Goal: Task Accomplishment & Management: Use online tool/utility

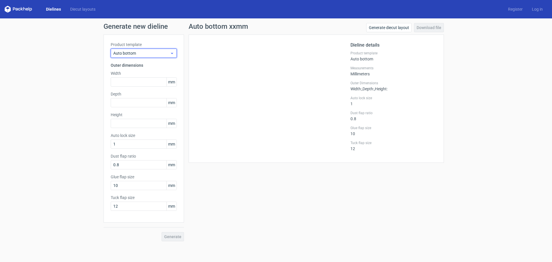
click at [138, 56] on span "Auto bottom" at bounding box center [141, 53] width 57 height 6
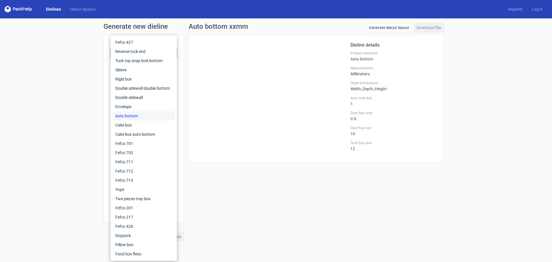
click at [22, 7] on icon at bounding box center [19, 9] width 28 height 7
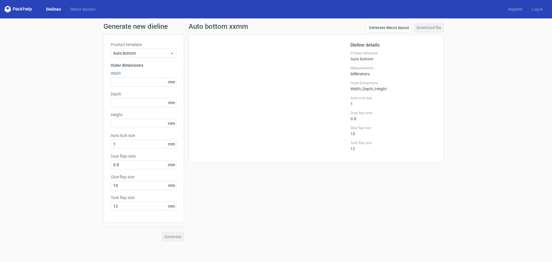
click at [40, 10] on div "Dielines Diecut layouts" at bounding box center [53, 9] width 96 height 7
click at [48, 8] on link "Dielines" at bounding box center [53, 9] width 24 height 6
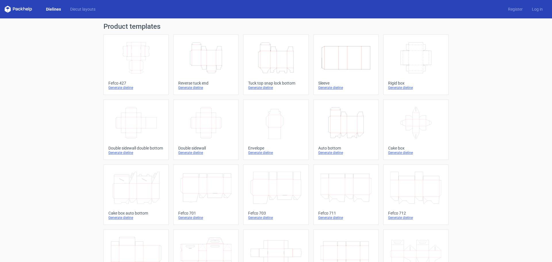
click at [283, 65] on icon "Height Depth Width" at bounding box center [276, 58] width 51 height 32
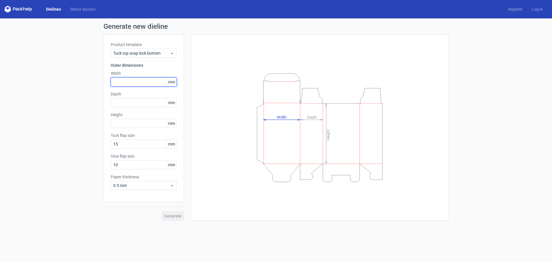
click at [127, 81] on input "text" at bounding box center [144, 81] width 66 height 9
type input "62"
click at [132, 106] on input "text" at bounding box center [144, 102] width 66 height 9
type input "208"
click at [127, 119] on input "text" at bounding box center [144, 123] width 66 height 9
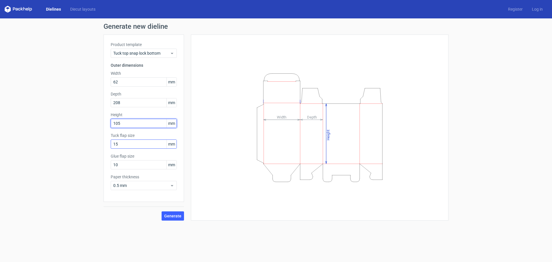
type input "105"
click at [138, 143] on input "15" at bounding box center [144, 144] width 66 height 9
drag, startPoint x: 134, startPoint y: 144, endPoint x: 106, endPoint y: 139, distance: 28.1
click at [106, 140] on div "Product template Tuck top snap lock bottom Outer dimensions Width 62 mm Depth 2…" at bounding box center [144, 118] width 81 height 167
type input "20"
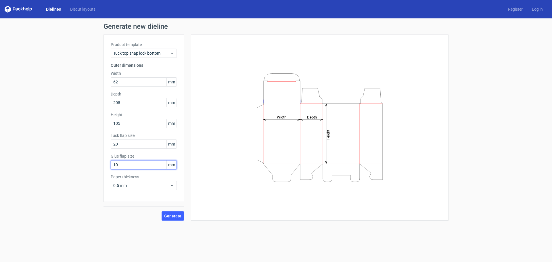
click at [126, 162] on input "10" at bounding box center [144, 164] width 66 height 9
drag, startPoint x: 126, startPoint y: 163, endPoint x: 94, endPoint y: 165, distance: 32.3
click at [94, 165] on div "Generate new dieline Product template Tuck top snap lock bottom Outer dimension…" at bounding box center [276, 121] width 552 height 207
type input "20"
click at [174, 216] on span "Generate" at bounding box center [172, 216] width 17 height 4
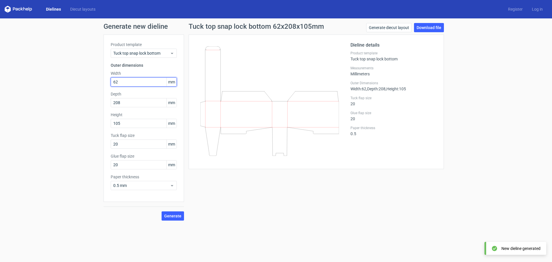
drag, startPoint x: 124, startPoint y: 84, endPoint x: 86, endPoint y: 84, distance: 38.6
click at [86, 84] on div "Generate new dieline Product template Tuck top snap lock bottom Outer dimension…" at bounding box center [276, 121] width 552 height 207
type input "208"
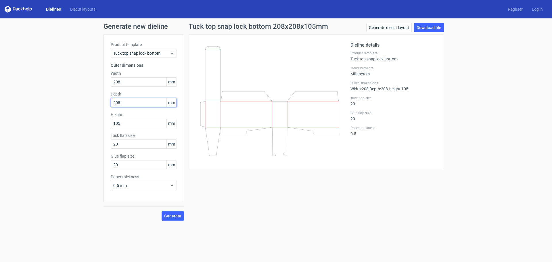
drag, startPoint x: 131, startPoint y: 100, endPoint x: 83, endPoint y: 109, distance: 48.5
click at [83, 109] on div "Generate new dieline Product template Tuck top snap lock bottom Outer dimension…" at bounding box center [276, 121] width 552 height 207
drag, startPoint x: 127, startPoint y: 105, endPoint x: 105, endPoint y: 103, distance: 22.3
click at [105, 103] on div "Product template Tuck top snap lock bottom Outer dimensions Width 208 mm Depth …" at bounding box center [144, 118] width 81 height 167
type input "62"
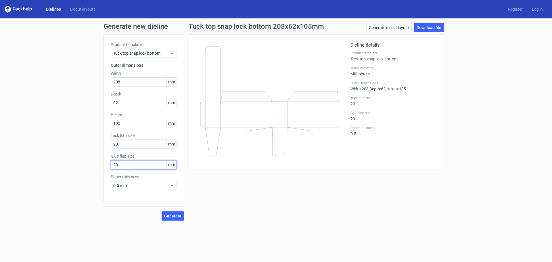
drag, startPoint x: 129, startPoint y: 165, endPoint x: 102, endPoint y: 156, distance: 28.8
click at [105, 158] on div "Product template Tuck top snap lock bottom Outer dimensions Width 208 mm Depth …" at bounding box center [144, 118] width 81 height 167
drag, startPoint x: 137, startPoint y: 147, endPoint x: 105, endPoint y: 146, distance: 31.7
click at [106, 146] on div "Product template Tuck top snap lock bottom Outer dimensions Width 208 mm Depth …" at bounding box center [144, 118] width 81 height 167
click at [169, 215] on span "Generate" at bounding box center [172, 216] width 17 height 4
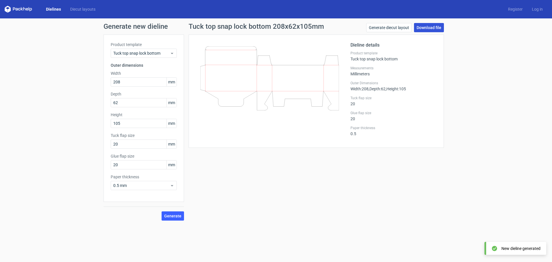
click at [434, 28] on link "Download file" at bounding box center [429, 27] width 30 height 9
